Goal: Complete application form

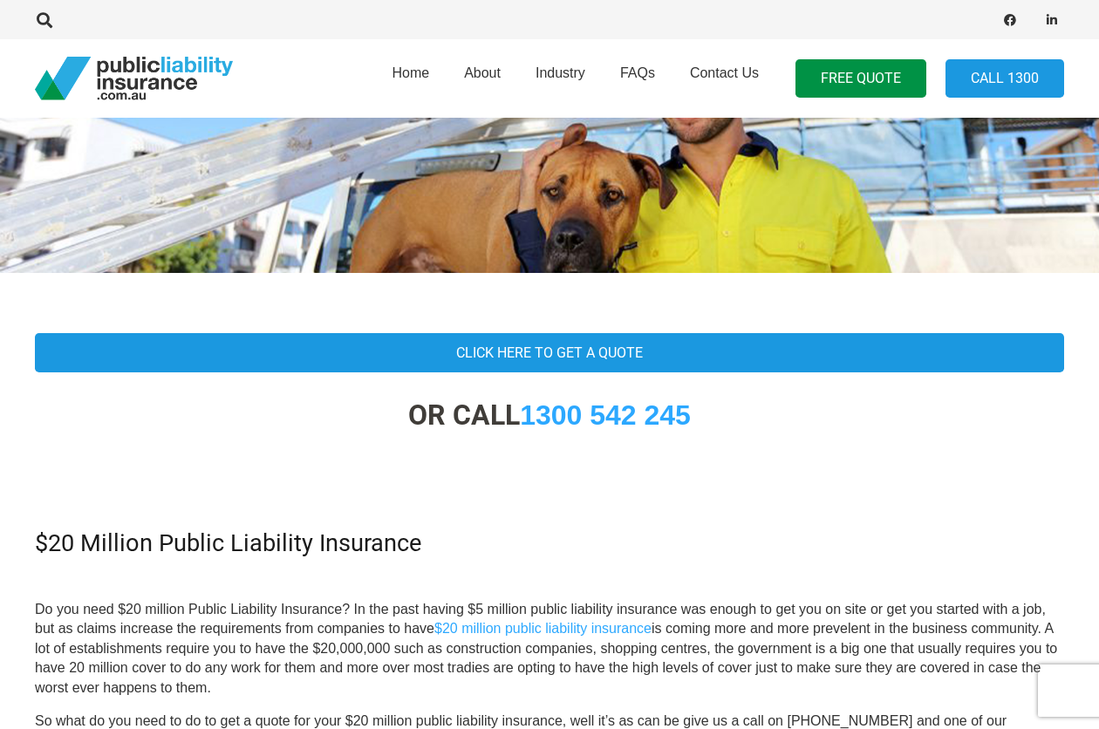
scroll to position [262, 0]
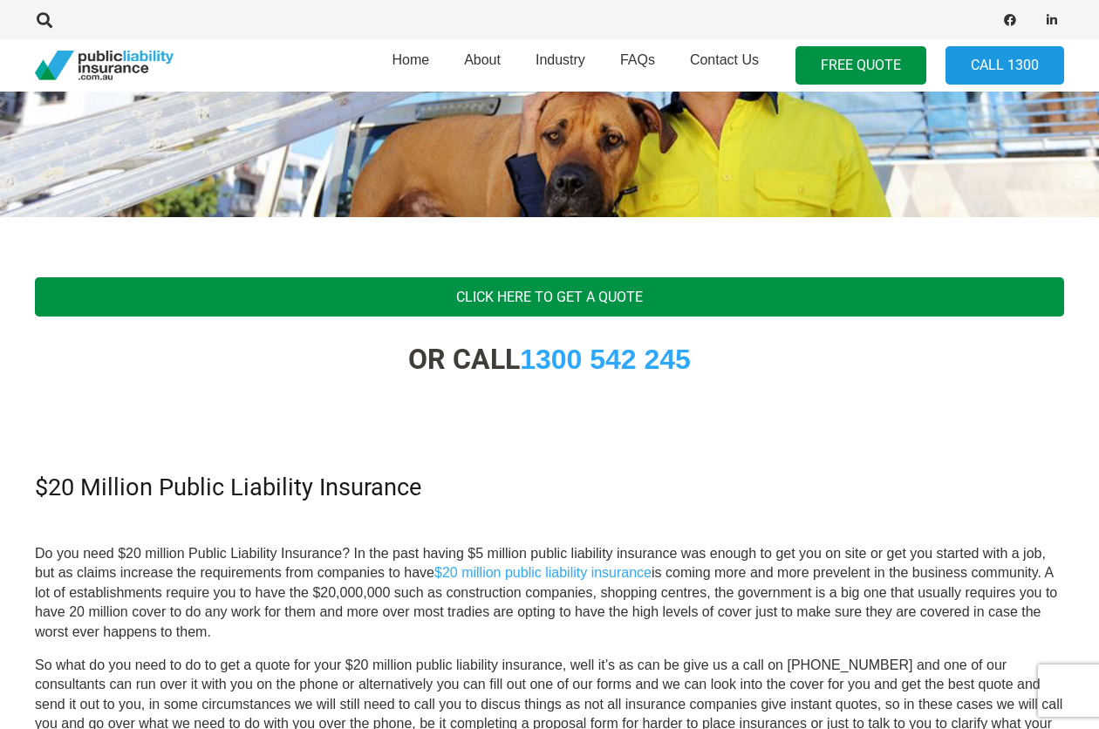
click at [508, 297] on link "Click Here To Get A Quote" at bounding box center [549, 296] width 1029 height 39
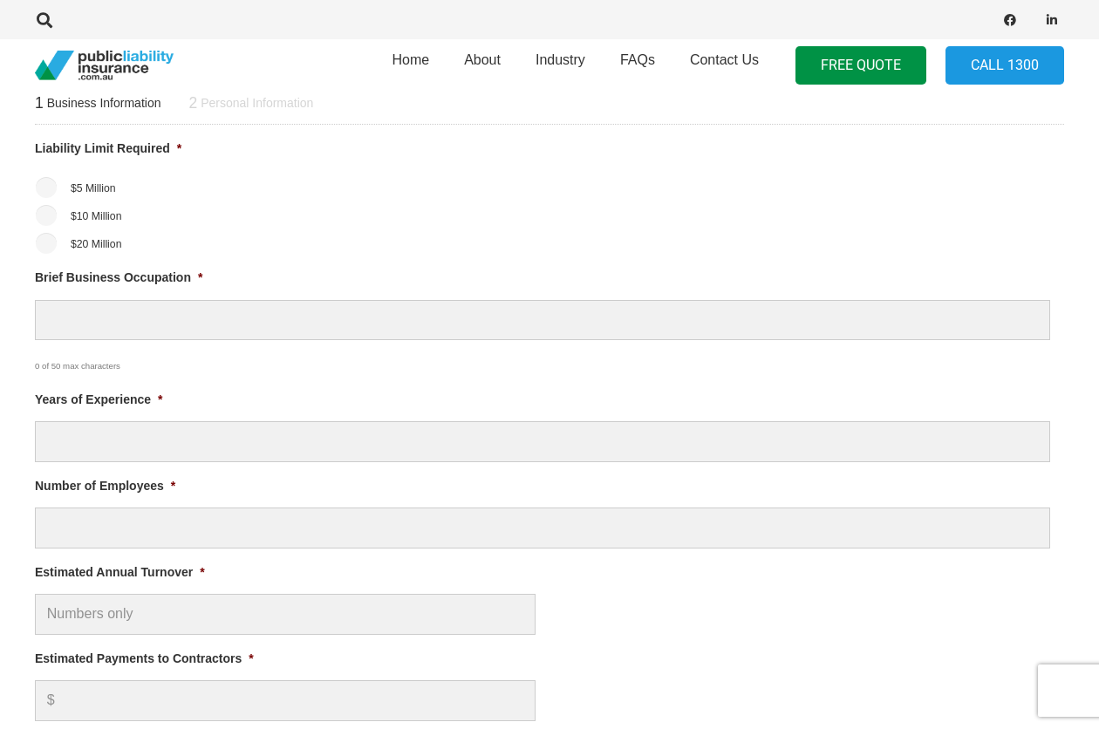
scroll to position [698, 0]
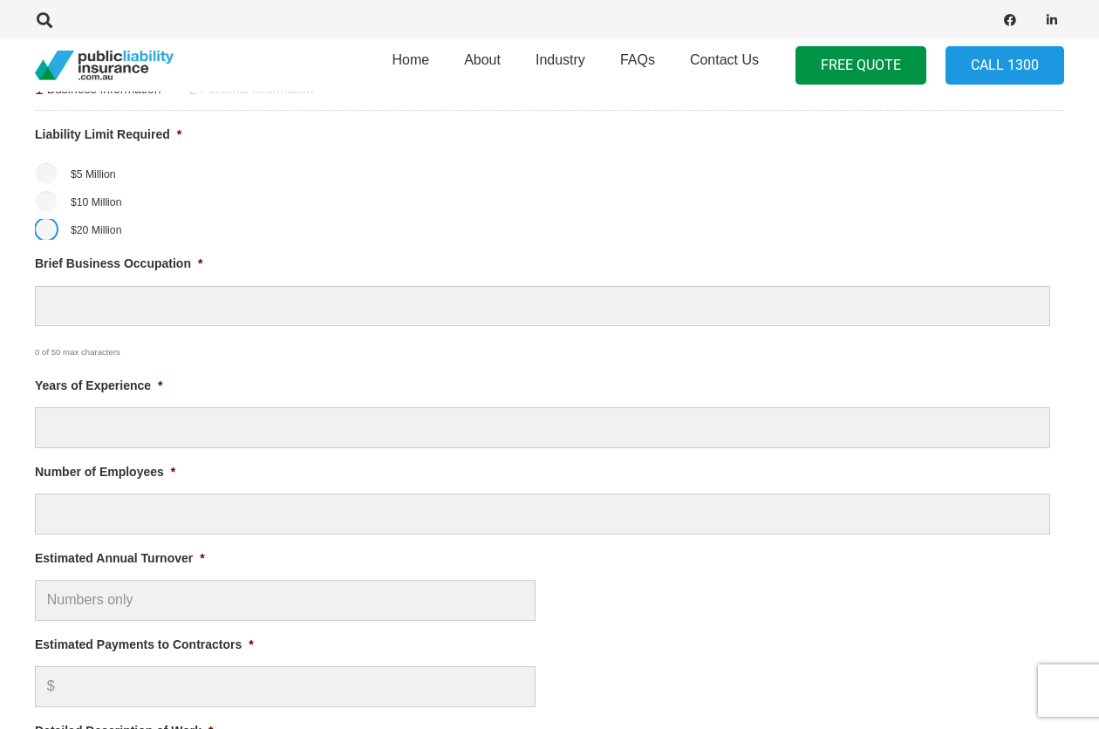
click at [38, 228] on input "$20 Million" at bounding box center [46, 229] width 21 height 21
radio input "true"
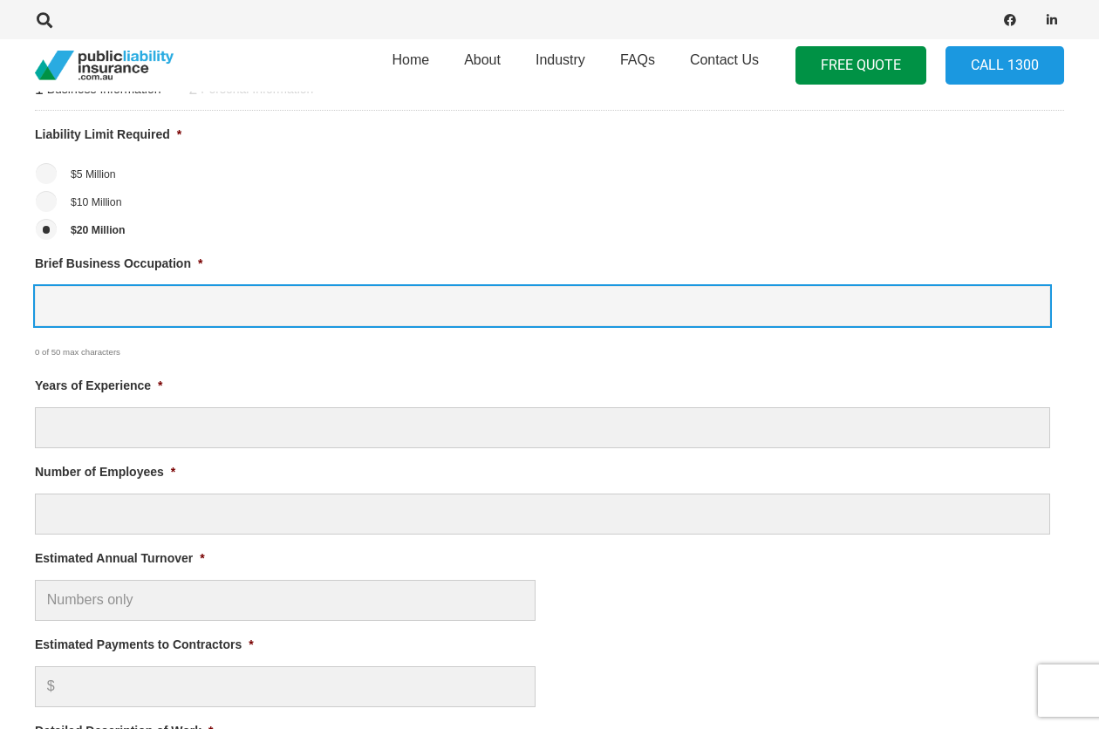
click at [141, 303] on input "Brief Business Occupation *" at bounding box center [542, 306] width 1015 height 41
type input "M"
type input "Mobile food vendor"
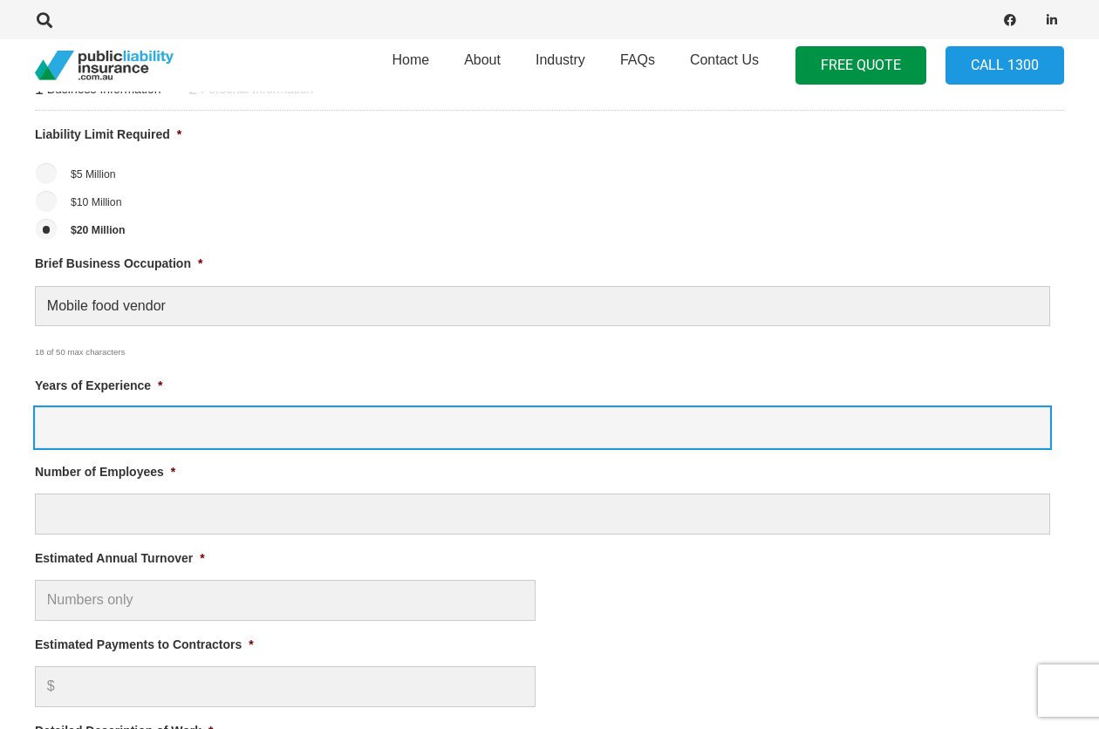
click at [115, 432] on input "Years of Experience *" at bounding box center [542, 427] width 1015 height 41
type input "0"
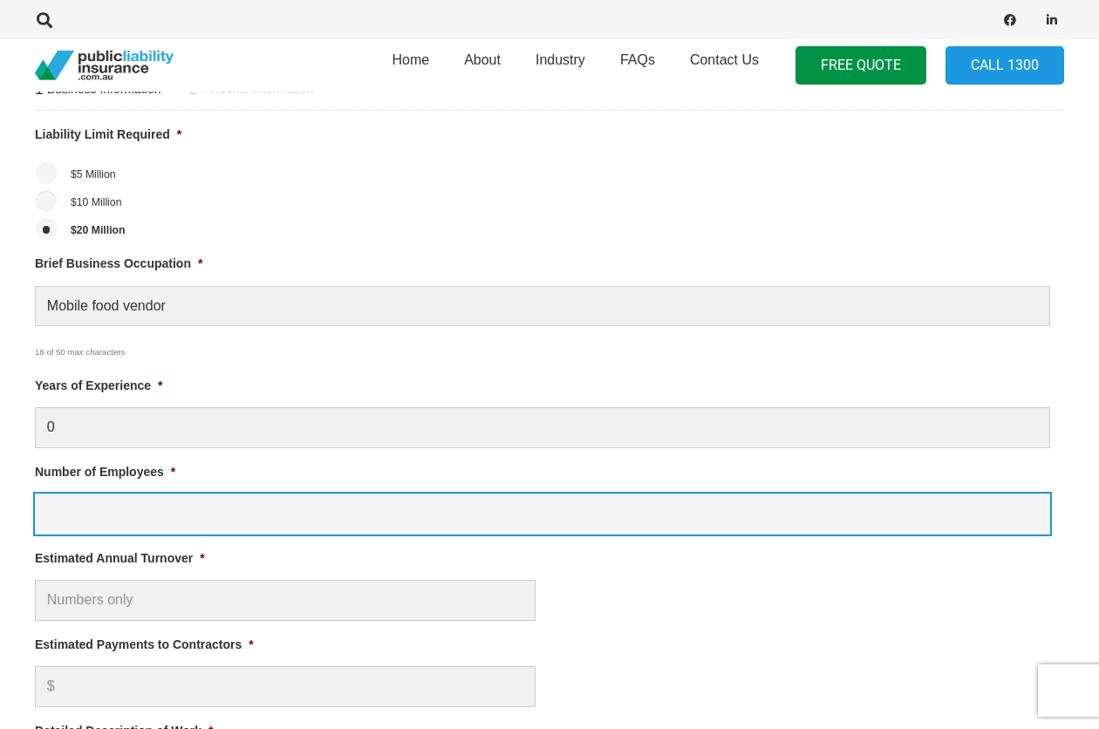
click at [93, 503] on input "Number of Employees *" at bounding box center [542, 514] width 1015 height 41
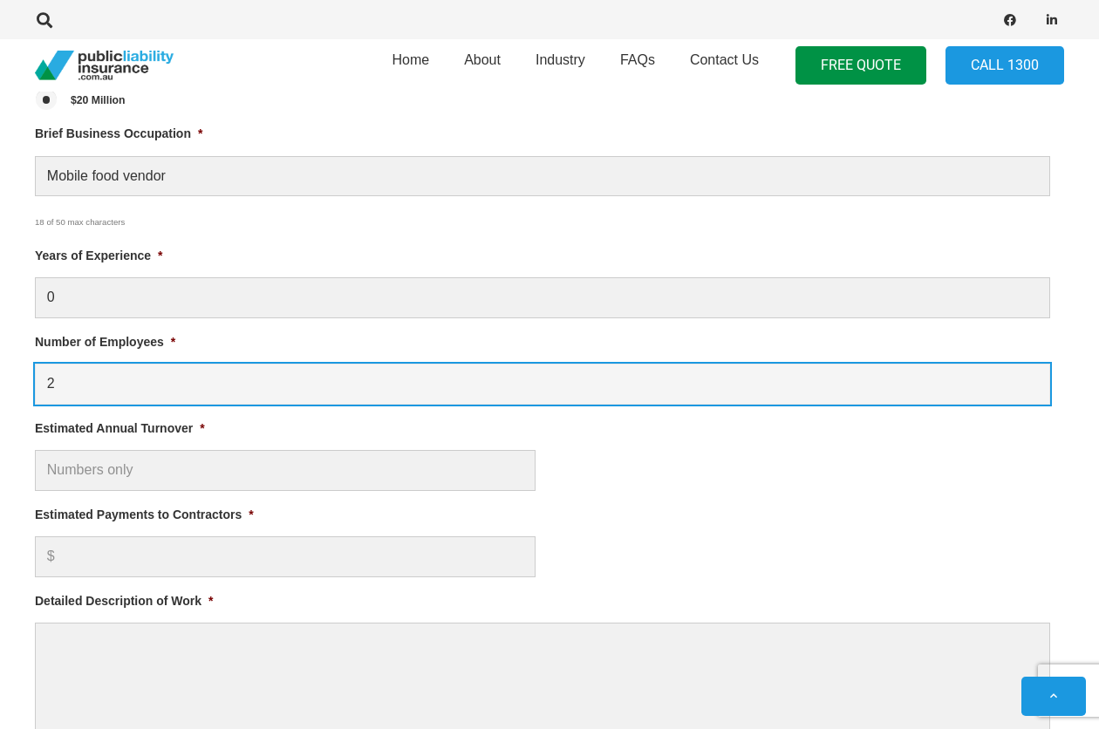
scroll to position [872, 0]
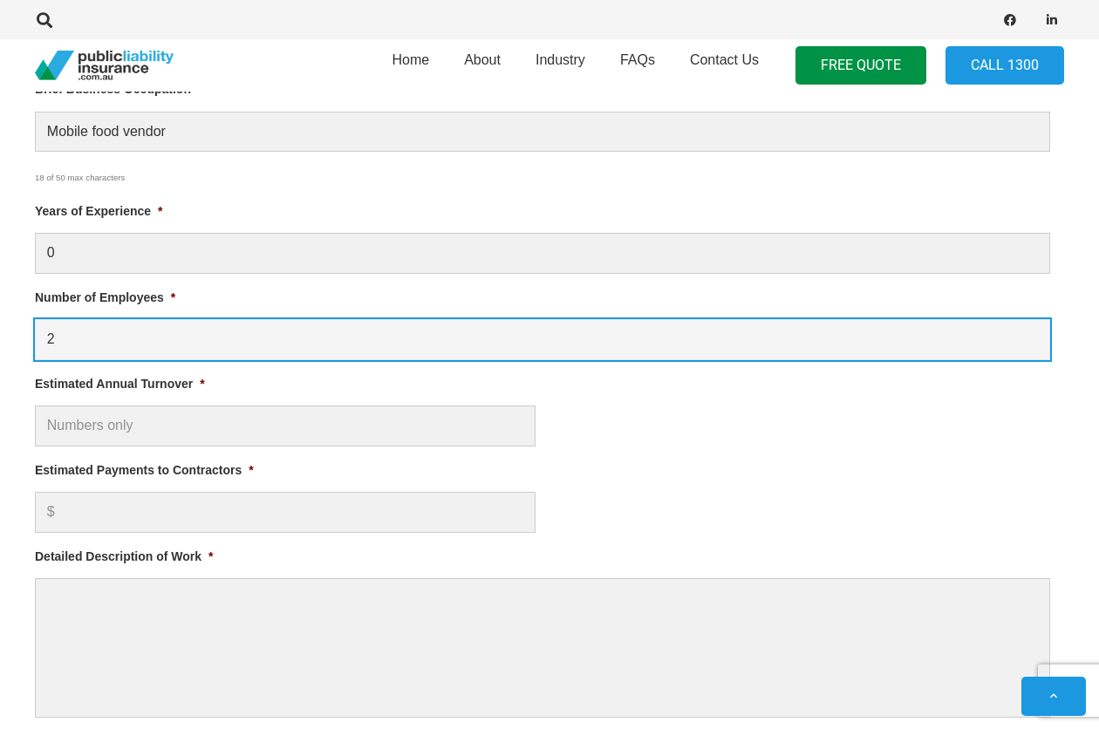
type input "2"
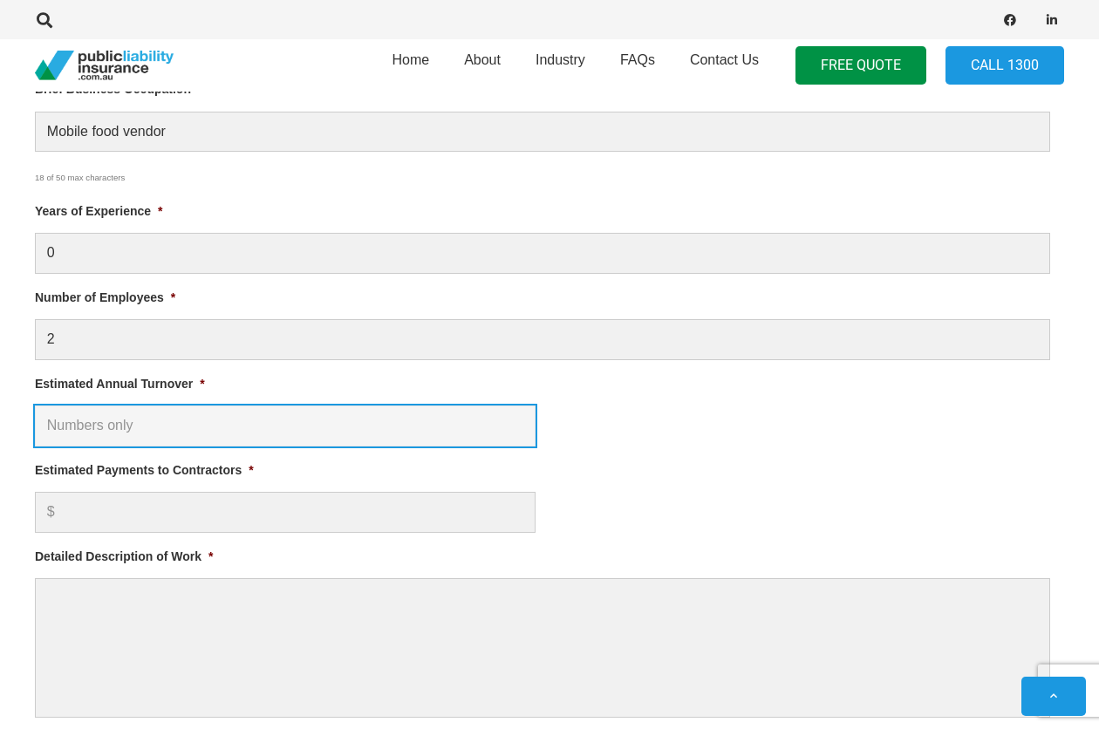
click at [112, 417] on input "Estimated Annual Turnover *" at bounding box center [285, 426] width 501 height 41
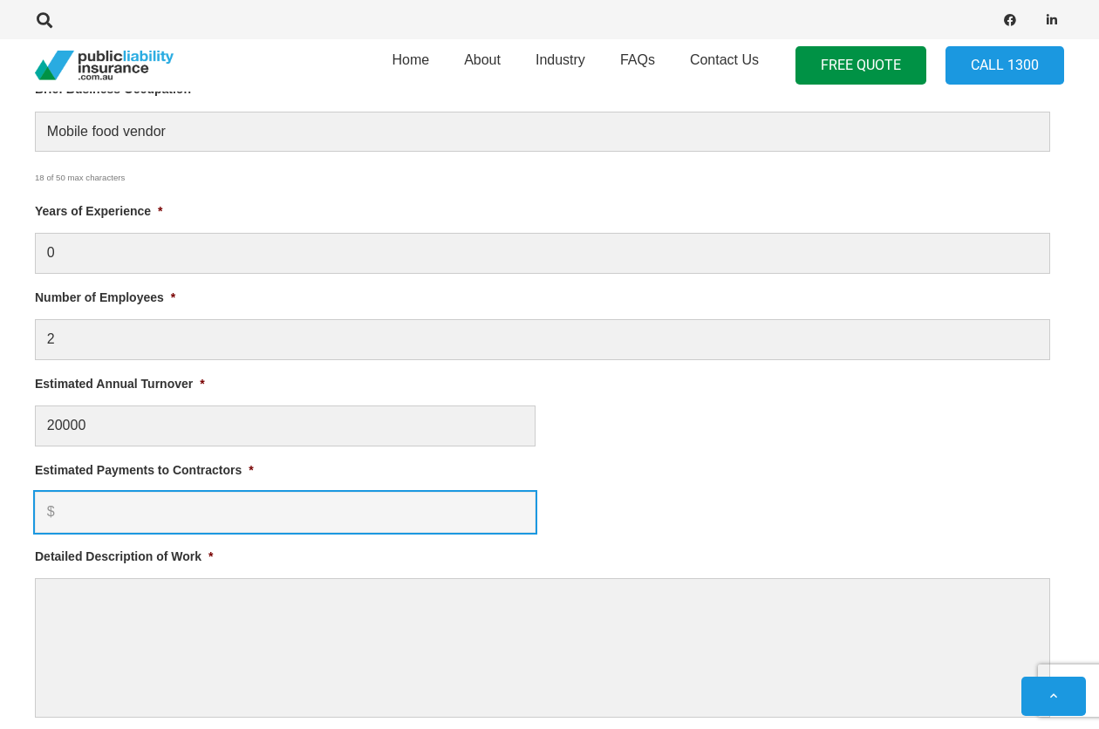
type input "$ 20,000.00"
click at [127, 501] on input "Estimated Payments to Contractors *" at bounding box center [285, 512] width 501 height 41
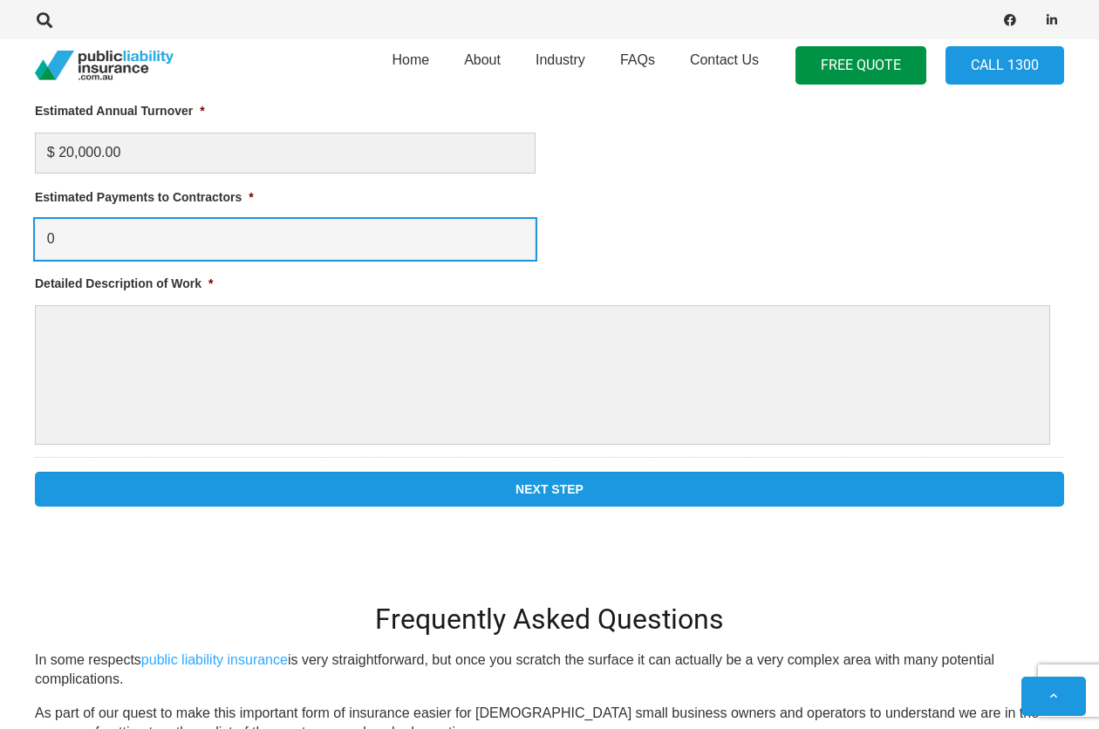
scroll to position [1221, 0]
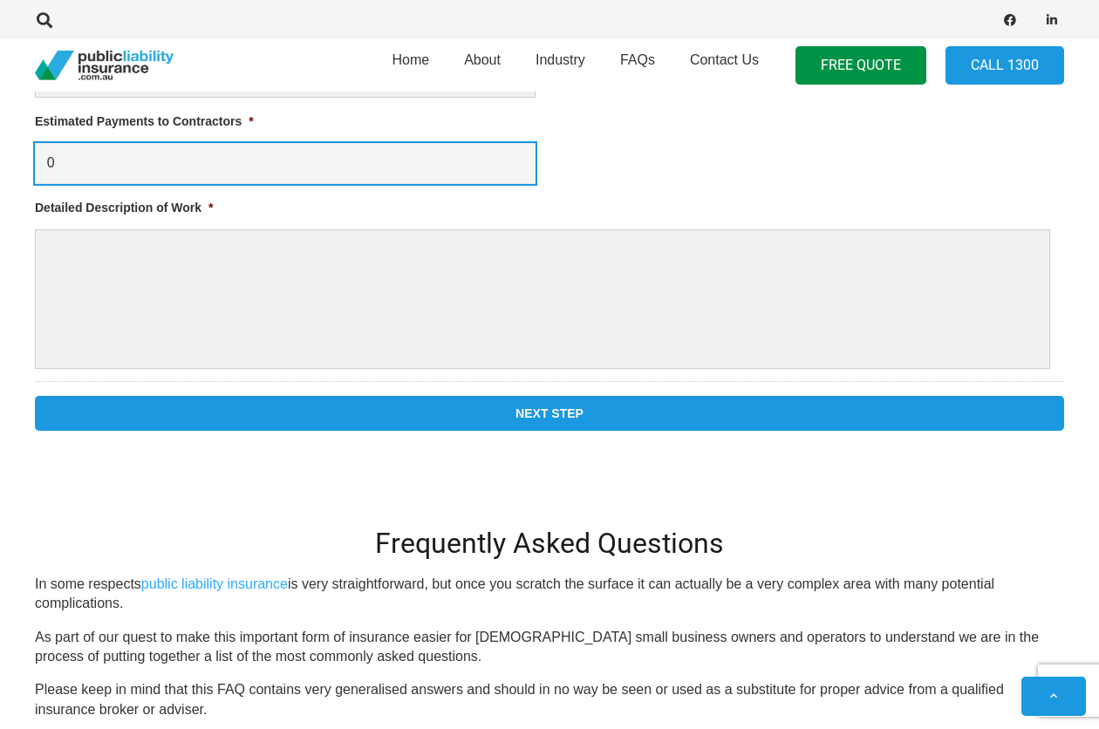
type input "0"
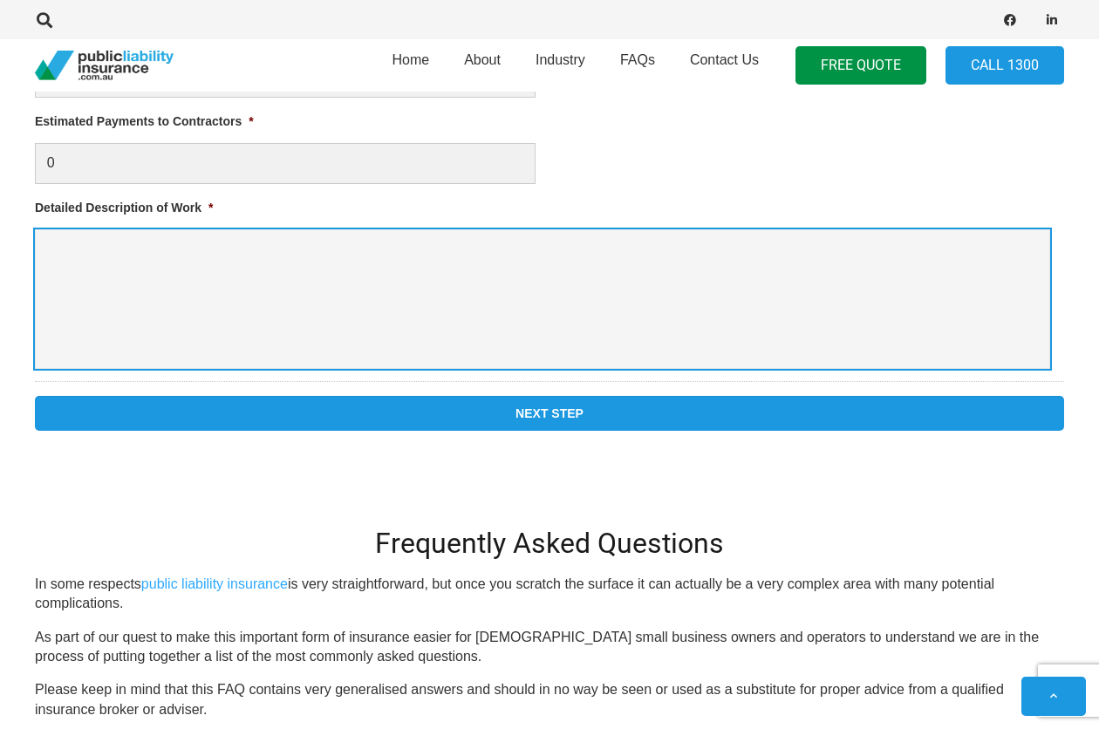
click at [221, 294] on textarea "Detailed Description of Work *" at bounding box center [542, 299] width 1015 height 140
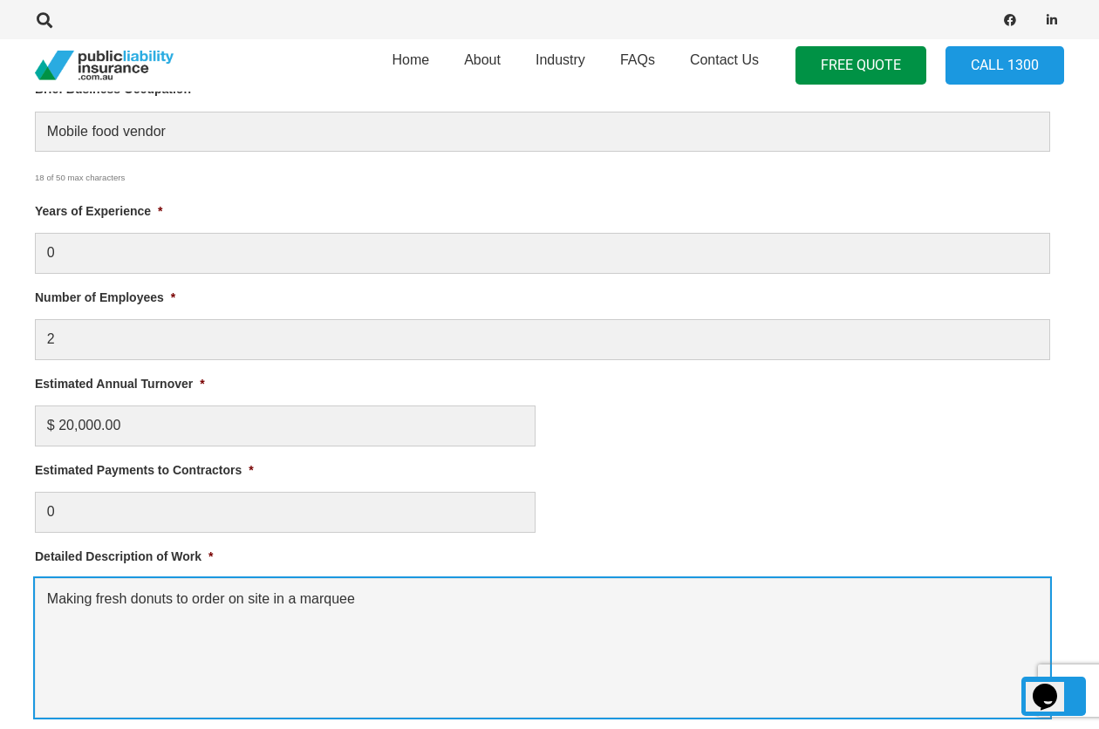
type textarea "Making fresh donuts to order on site in a marquee"
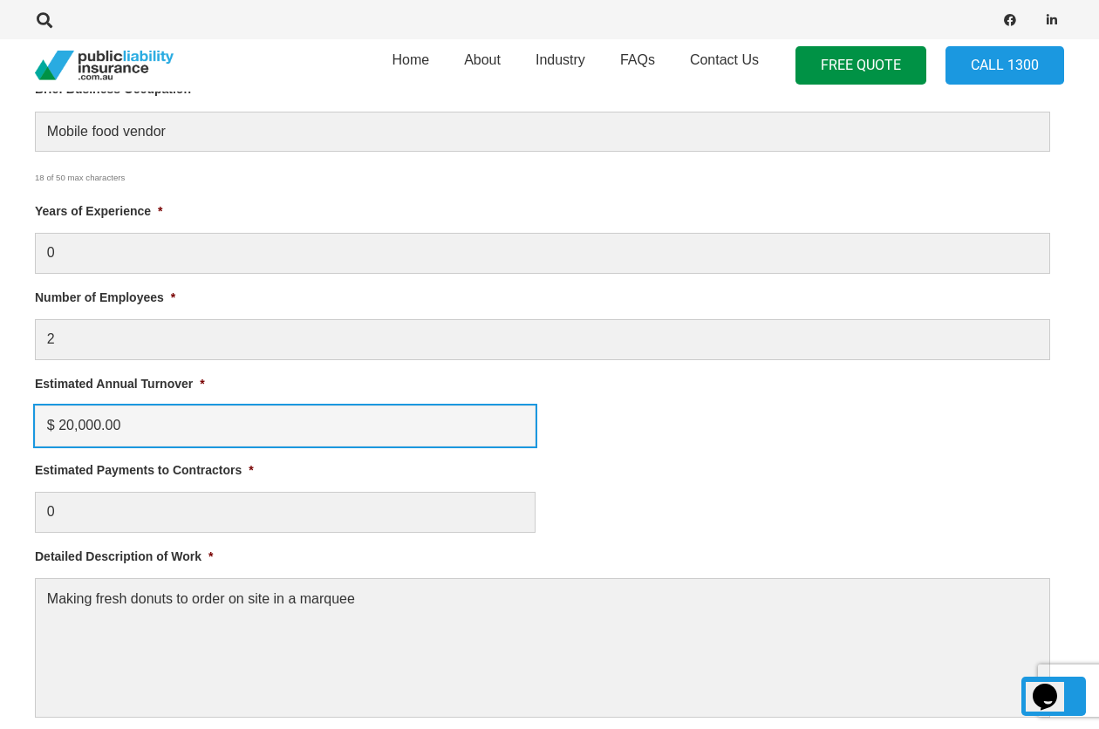
drag, startPoint x: 124, startPoint y: 433, endPoint x: -38, endPoint y: 432, distance: 161.4
click at [44, 430] on input "30,000" at bounding box center [285, 426] width 501 height 41
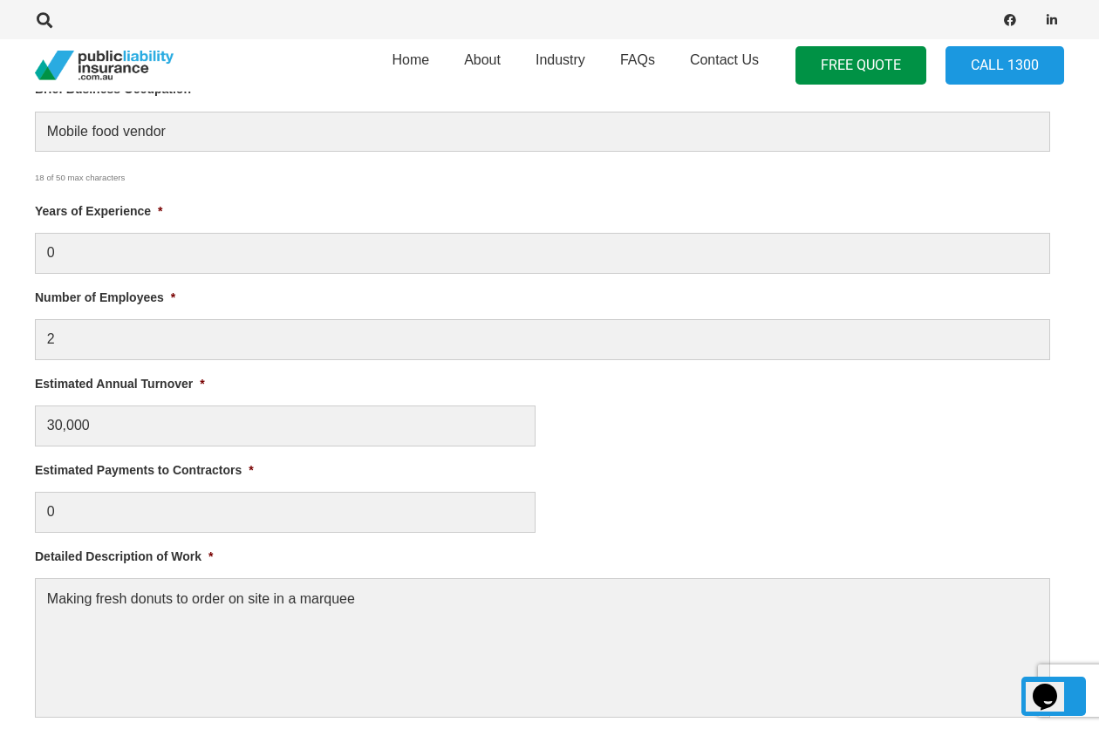
type input "$ 30,000.00"
